Goal: Check status: Check status

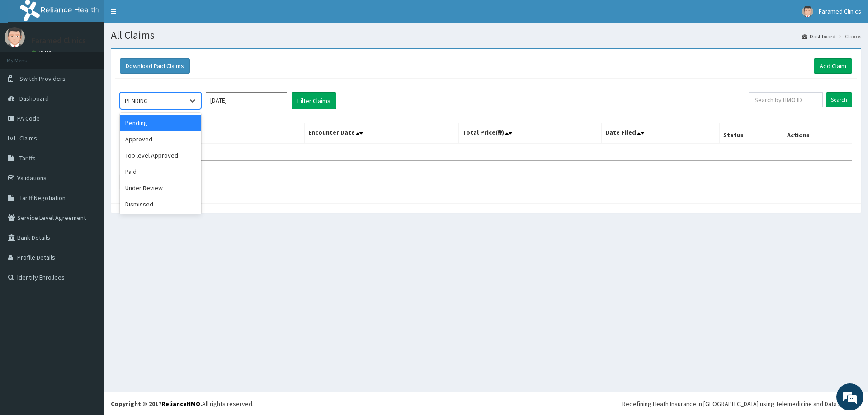
click at [146, 94] on div "PENDING" at bounding box center [151, 101] width 63 height 14
click at [139, 164] on div "Paid" at bounding box center [160, 172] width 81 height 16
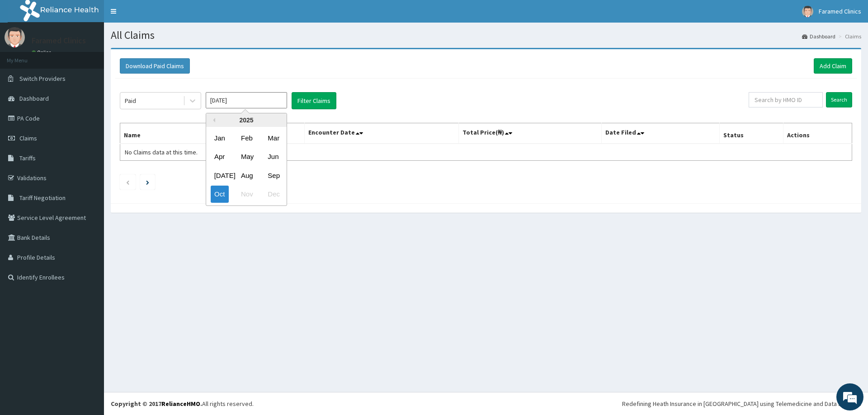
click at [221, 102] on input "[DATE]" at bounding box center [246, 100] width 81 height 16
click at [247, 179] on div "Aug" at bounding box center [246, 175] width 18 height 17
type input "[DATE]"
click at [325, 104] on button "Filter Claims" at bounding box center [314, 100] width 45 height 17
click at [310, 99] on button "Filter Claims" at bounding box center [314, 100] width 45 height 17
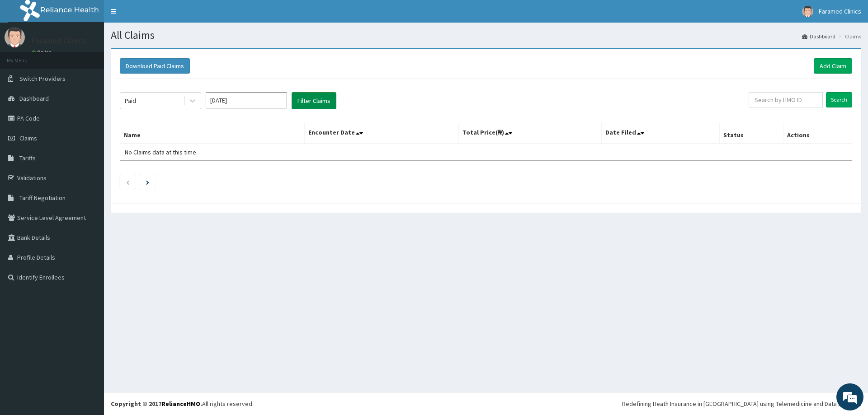
click at [311, 104] on button "Filter Claims" at bounding box center [314, 100] width 45 height 17
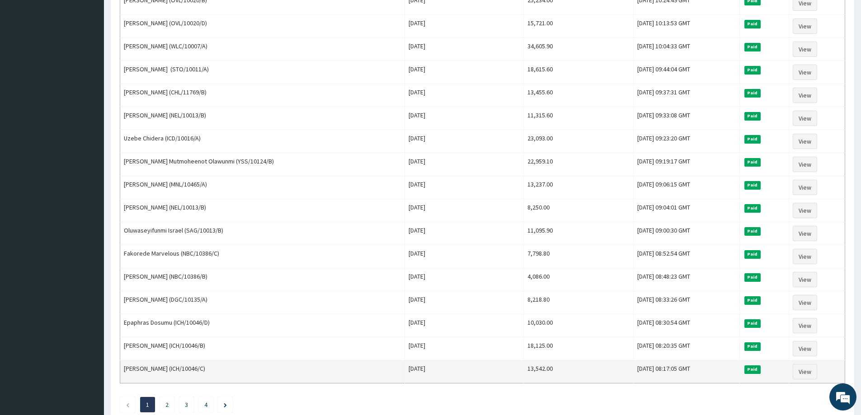
scroll to position [972, 0]
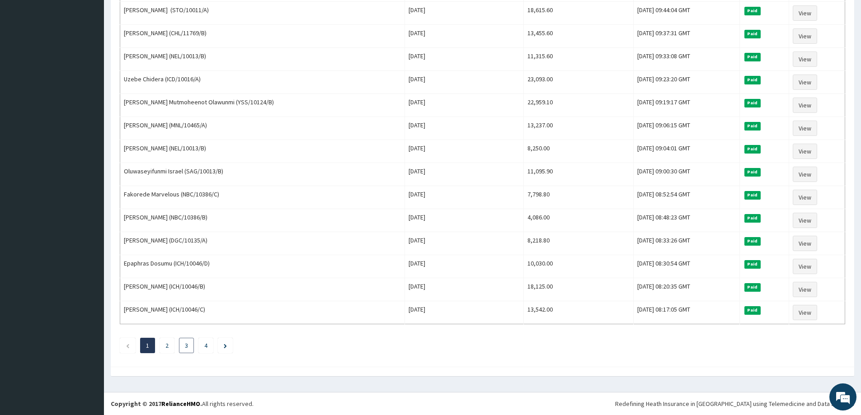
click at [183, 349] on li "3" at bounding box center [186, 345] width 15 height 15
click at [189, 340] on li "3" at bounding box center [186, 345] width 15 height 15
click at [188, 339] on li "3" at bounding box center [186, 345] width 15 height 15
click at [189, 348] on li "3" at bounding box center [186, 345] width 15 height 15
click at [189, 341] on li "3" at bounding box center [186, 345] width 15 height 15
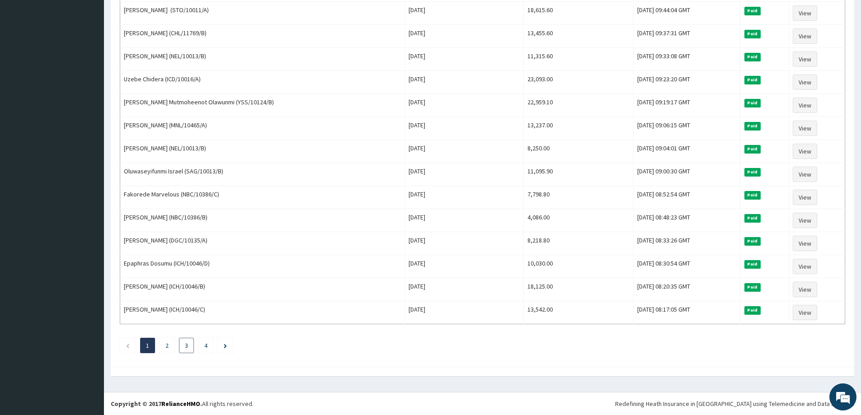
click at [181, 345] on li "3" at bounding box center [186, 345] width 15 height 15
click at [191, 350] on li "3" at bounding box center [186, 345] width 15 height 15
click at [186, 346] on link "3" at bounding box center [186, 346] width 3 height 8
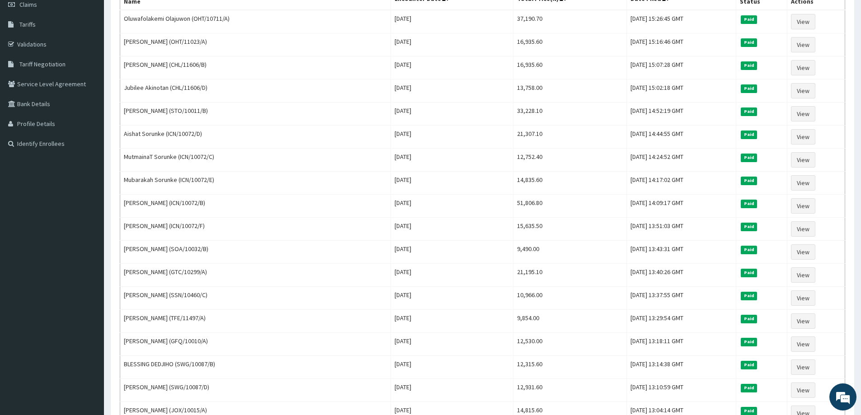
scroll to position [113, 0]
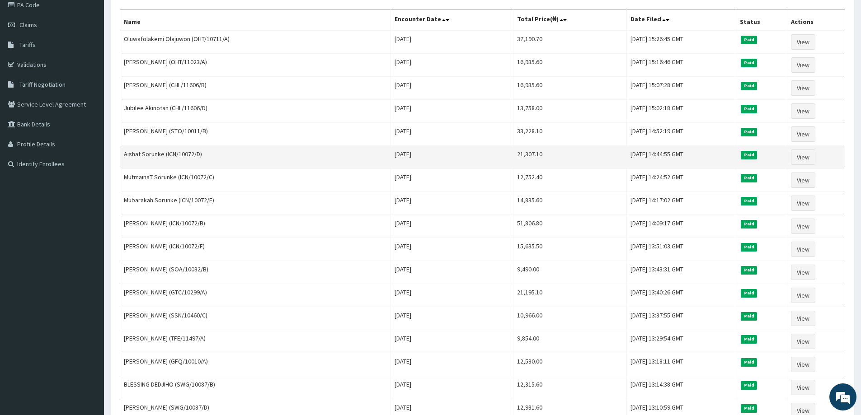
click at [469, 165] on td "[DATE]" at bounding box center [452, 157] width 123 height 23
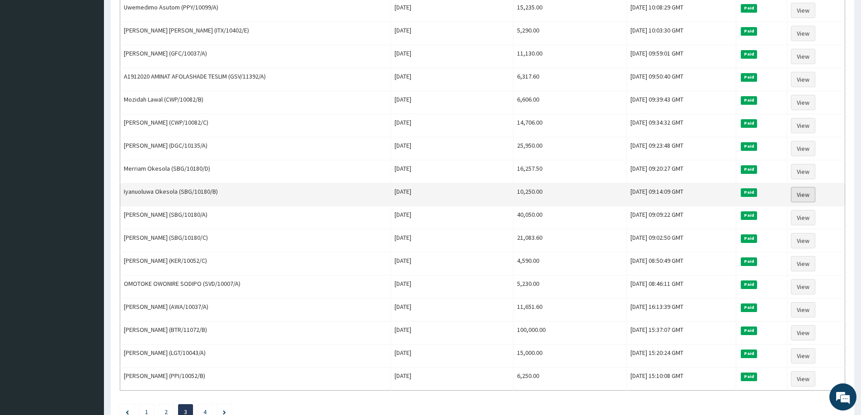
scroll to position [972, 0]
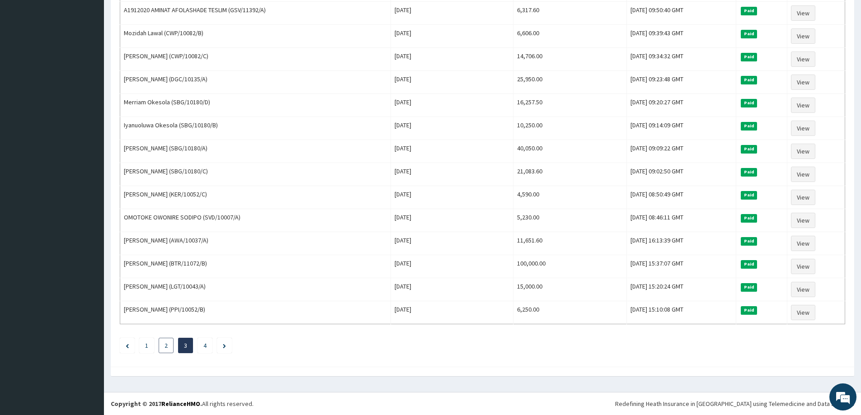
click at [164, 350] on li "2" at bounding box center [166, 345] width 15 height 15
click at [159, 345] on li "2" at bounding box center [166, 345] width 15 height 15
click at [160, 343] on li "2" at bounding box center [166, 345] width 15 height 15
click at [162, 349] on li "2" at bounding box center [166, 345] width 15 height 15
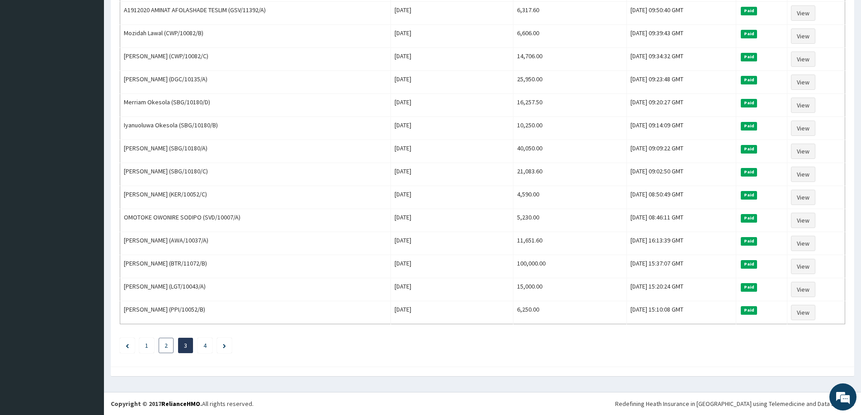
click at [161, 348] on li "2" at bounding box center [166, 345] width 15 height 15
click at [158, 346] on ul "1 2 3 4" at bounding box center [483, 345] width 726 height 15
click at [156, 340] on ul "1 2 3 4" at bounding box center [483, 345] width 726 height 15
drag, startPoint x: 155, startPoint y: 340, endPoint x: 168, endPoint y: 353, distance: 18.5
click at [156, 340] on ul "1 2 3 4" at bounding box center [483, 345] width 726 height 15
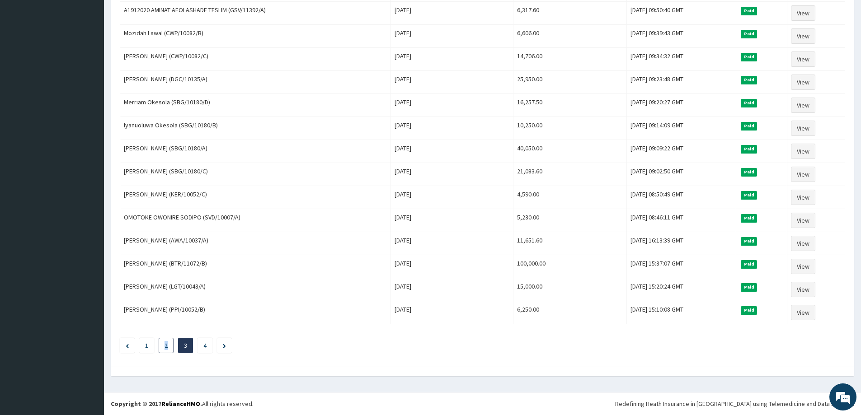
click at [168, 353] on li "2" at bounding box center [166, 345] width 15 height 15
click at [169, 354] on li "2" at bounding box center [166, 345] width 15 height 15
click at [167, 349] on link "2" at bounding box center [166, 346] width 3 height 8
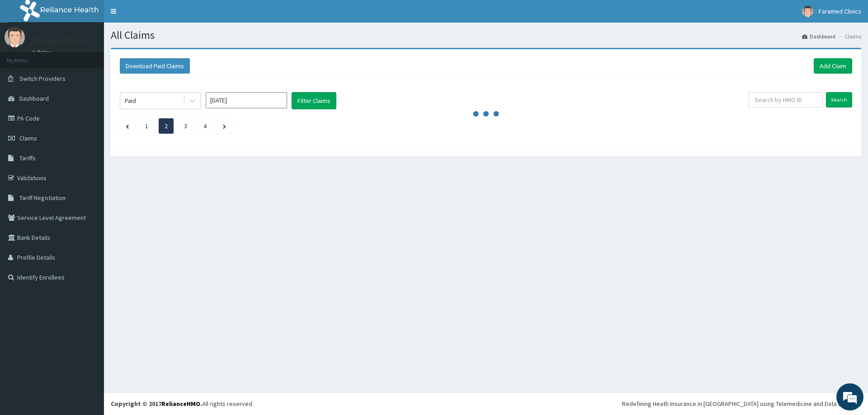
click at [165, 348] on div "All Claims Dashboard Claims Download Paid Claims Add Claim × Note you can only …" at bounding box center [486, 208] width 764 height 370
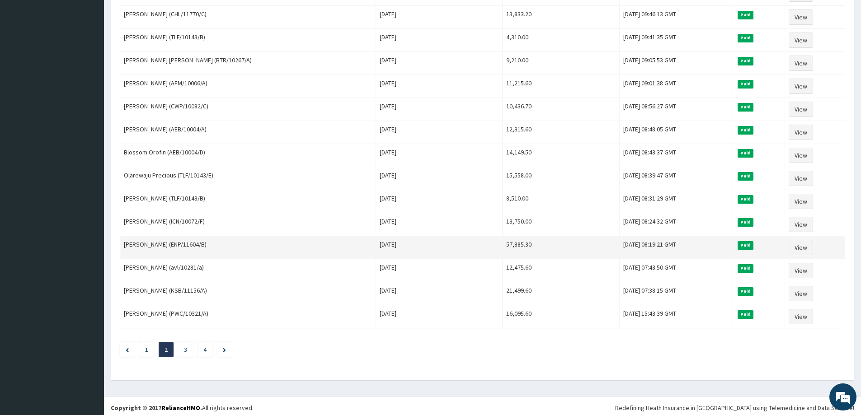
scroll to position [972, 0]
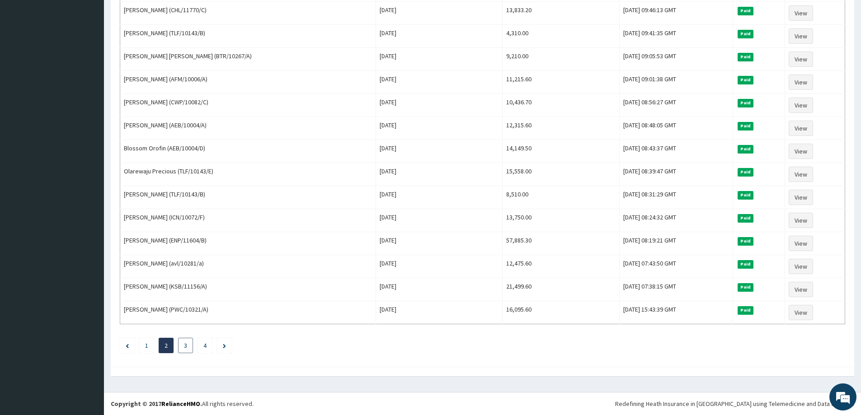
click at [185, 348] on link "3" at bounding box center [185, 346] width 3 height 8
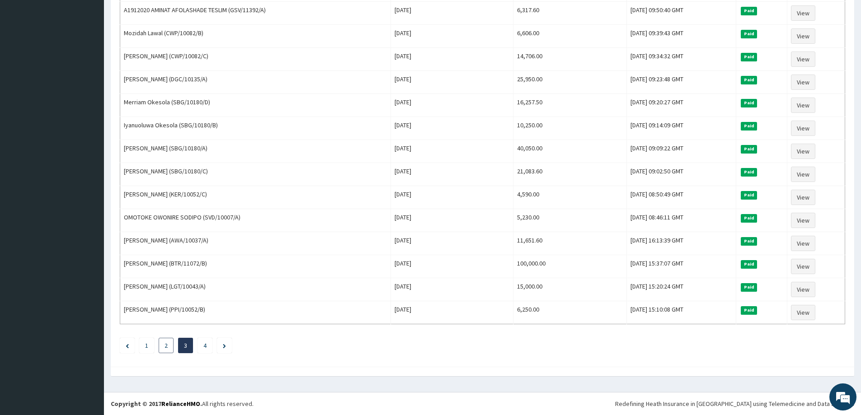
click at [163, 354] on li "2" at bounding box center [166, 345] width 15 height 15
click at [166, 349] on link "2" at bounding box center [166, 346] width 3 height 8
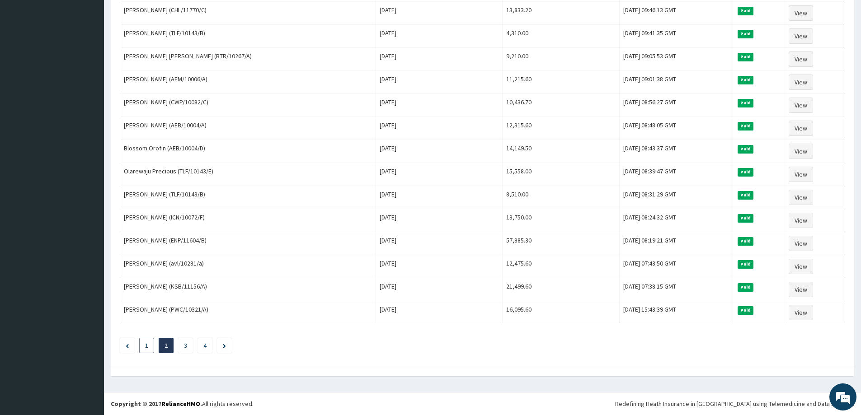
click at [146, 348] on link "1" at bounding box center [146, 346] width 3 height 8
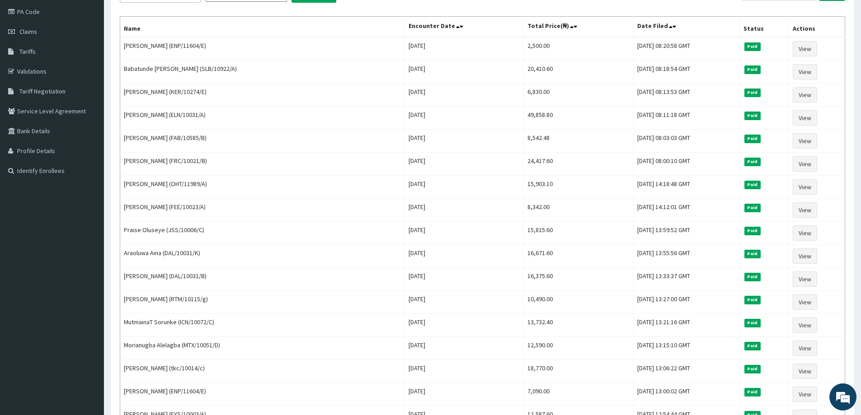
scroll to position [0, 0]
